Goal: Task Accomplishment & Management: Use online tool/utility

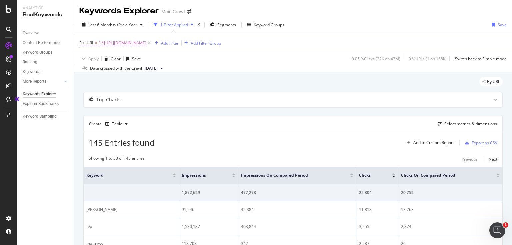
click at [146, 44] on span "^.*[URL][DOMAIN_NAME]" at bounding box center [122, 42] width 48 height 9
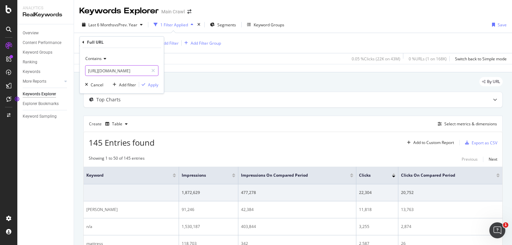
click at [119, 76] on div "Contains [URL][DOMAIN_NAME] Cancel Add filter Apply" at bounding box center [122, 70] width 84 height 45
click at [122, 72] on input "[URL][DOMAIN_NAME]" at bounding box center [116, 70] width 63 height 11
paste input "N-cao"
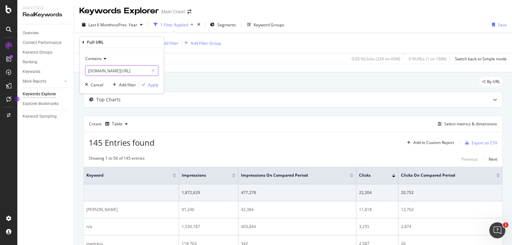
paste input "text"
type input "N-cao"
click at [152, 86] on div "Apply" at bounding box center [153, 85] width 10 height 6
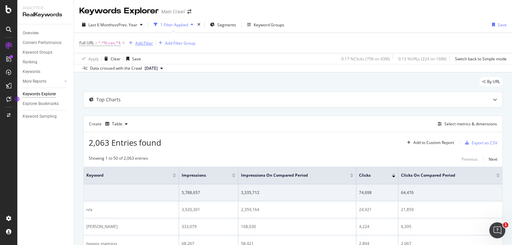
click at [141, 41] on div "Add Filter" at bounding box center [144, 43] width 18 height 6
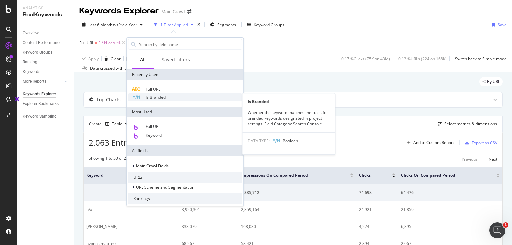
click at [157, 96] on span "Is Branded" at bounding box center [156, 97] width 20 height 6
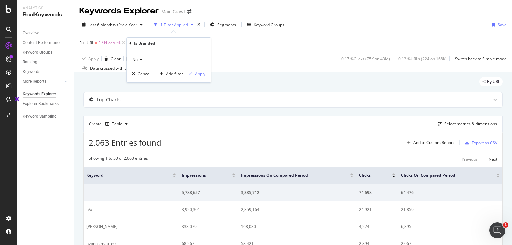
click at [195, 74] on div "Apply" at bounding box center [200, 74] width 10 height 6
click at [164, 43] on span "No" at bounding box center [164, 42] width 5 height 9
click at [150, 58] on icon at bounding box center [151, 59] width 5 height 4
click at [160, 75] on div "Yes" at bounding box center [180, 72] width 71 height 9
click at [218, 74] on div "Yes Cancel Add filter Apply" at bounding box center [180, 64] width 84 height 33
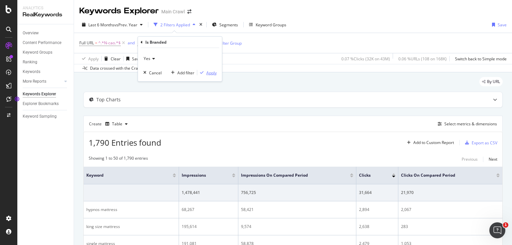
click at [211, 73] on div "Apply" at bounding box center [211, 73] width 10 height 6
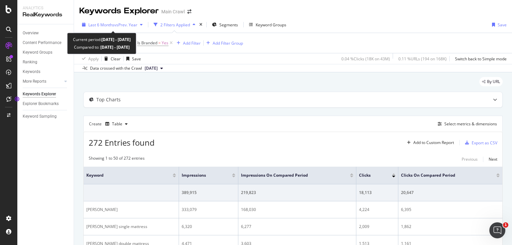
click at [132, 23] on span "vs Prev. Year" at bounding box center [125, 25] width 23 height 6
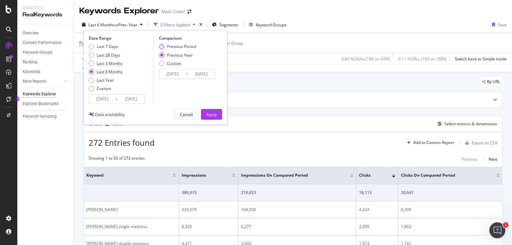
click at [179, 47] on div "Previous Period" at bounding box center [181, 47] width 29 height 6
type input "[DATE]"
click at [213, 117] on div "Apply" at bounding box center [211, 114] width 10 height 10
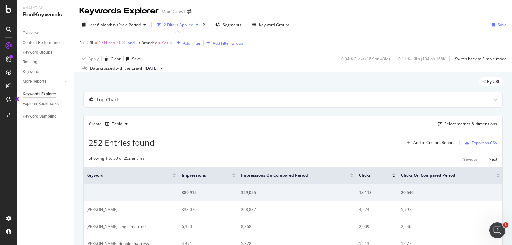
click at [164, 43] on span "Yes" at bounding box center [165, 42] width 7 height 9
click at [151, 59] on icon at bounding box center [152, 59] width 5 height 4
click at [158, 80] on div "No" at bounding box center [180, 81] width 71 height 9
click at [207, 72] on div "Apply" at bounding box center [211, 73] width 10 height 6
click at [169, 43] on icon at bounding box center [170, 43] width 6 height 7
